Goal: Transaction & Acquisition: Purchase product/service

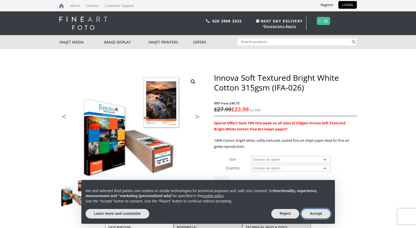
click at [315, 214] on button "Accept" at bounding box center [315, 214] width 29 height 10
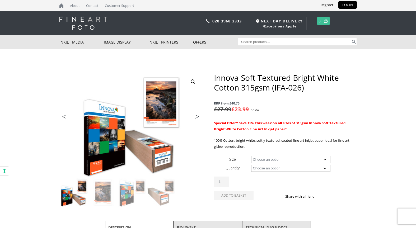
click at [323, 160] on select "Choose an option A4 Sheet A3 Sheet A3+ Sheet A2 Sheet 17" Wide Roll 24" Wide Ro…" at bounding box center [290, 159] width 79 height 7
click at [251, 156] on select "Choose an option A4 Sheet A3 Sheet A3+ Sheet A2 Sheet 17" Wide Roll 24" Wide Ro…" at bounding box center [290, 159] width 79 height 7
select select "a3-sheet-2"
click at [312, 169] on select "Choose an option 25 Sheets" at bounding box center [290, 168] width 79 height 7
select select "25-sheets"
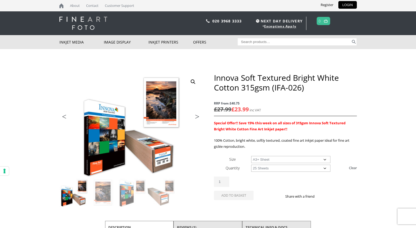
click at [251, 165] on select "Choose an option 25 Sheets" at bounding box center [290, 168] width 79 height 7
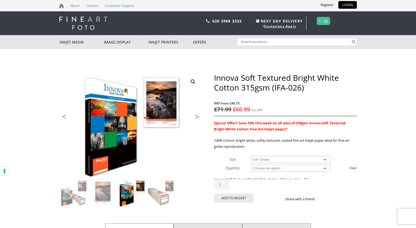
click at [357, 145] on body "NEXT DAY DELIVERY * Exceptions Apply About Contact Customer Support Register LO…" at bounding box center [208, 114] width 416 height 228
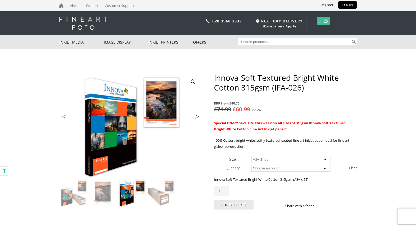
click at [318, 160] on select "Choose an option A4 Sheet A3 Sheet A3+ Sheet A2 Sheet" at bounding box center [290, 159] width 79 height 7
click at [251, 156] on select "Choose an option A4 Sheet A3 Sheet A3+ Sheet A2 Sheet" at bounding box center [290, 159] width 79 height 7
click at [317, 168] on select "Choose an option 25 Sheets" at bounding box center [290, 168] width 79 height 7
click at [251, 165] on select "Choose an option 25 Sheets" at bounding box center [290, 168] width 79 height 7
click at [320, 160] on select "Choose an option A4 Sheet A3 Sheet A3+ Sheet A2 Sheet" at bounding box center [290, 159] width 79 height 7
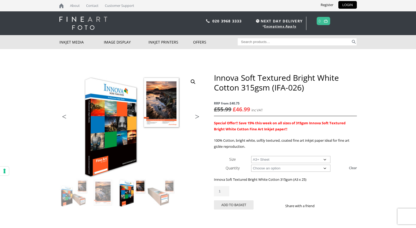
click at [251, 156] on select "Choose an option A4 Sheet A3 Sheet A3+ Sheet A2 Sheet" at bounding box center [290, 159] width 79 height 7
select select "a3-sheet-2"
click at [357, 122] on body "NEXT DAY DELIVERY * Exceptions Apply About Contact Customer Support Register LO…" at bounding box center [208, 114] width 416 height 228
